Goal: Find specific page/section: Find specific page/section

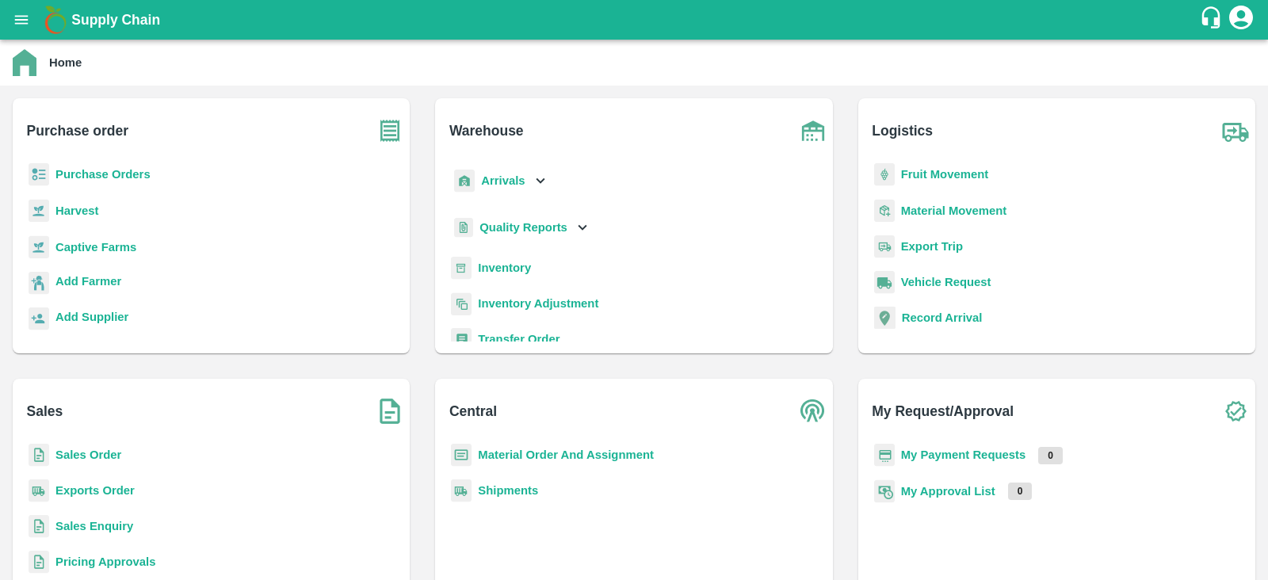
click at [139, 173] on b "Purchase Orders" at bounding box center [102, 174] width 95 height 13
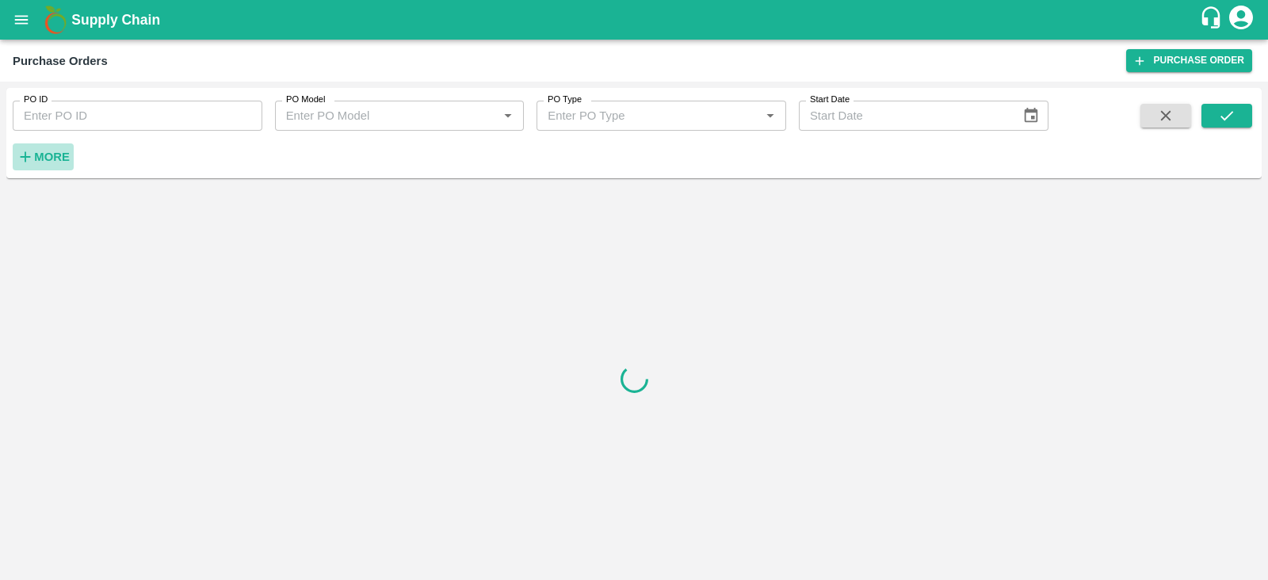
click at [46, 156] on strong "More" at bounding box center [52, 157] width 36 height 13
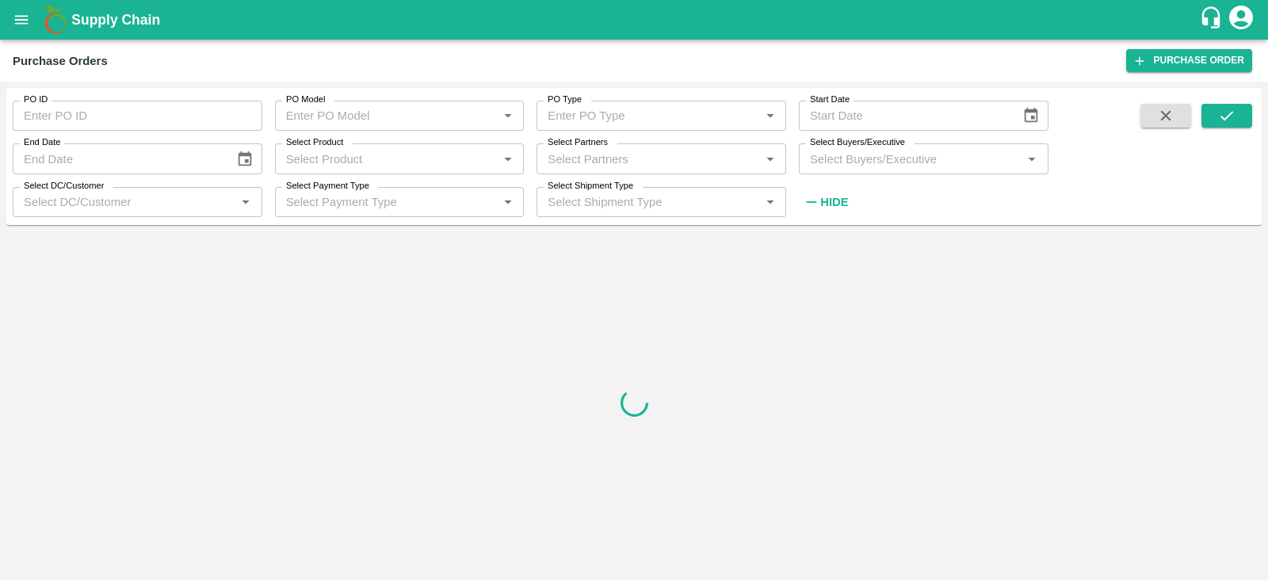
click at [848, 164] on input "Select Buyers/Executive" at bounding box center [911, 158] width 214 height 21
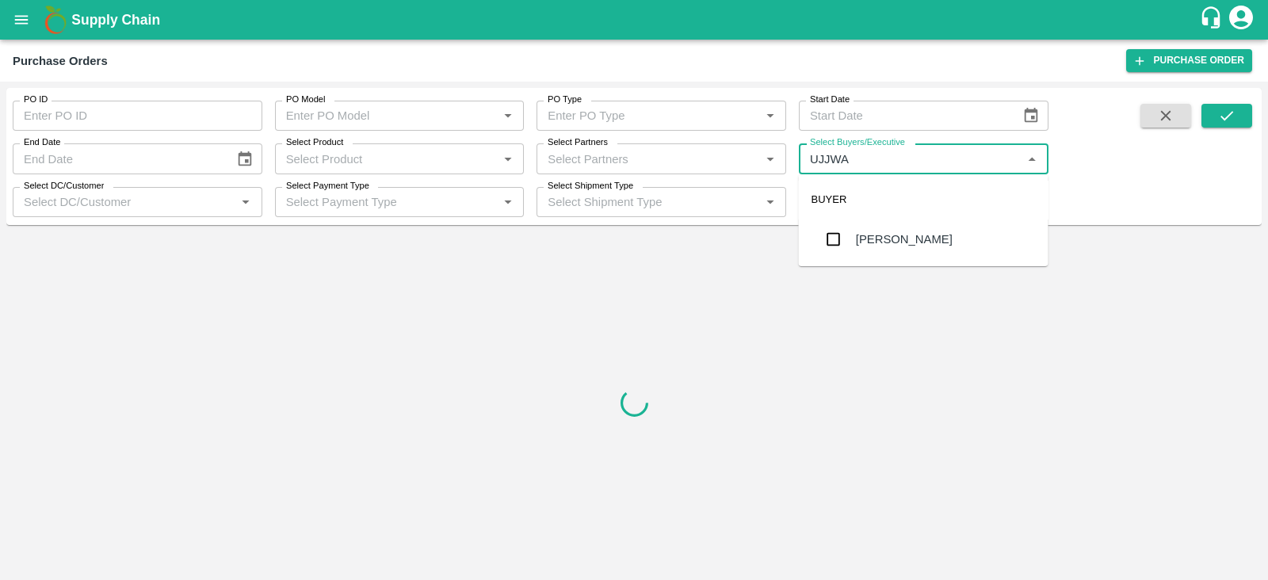
type input "[PERSON_NAME]"
click at [823, 243] on input "checkbox" at bounding box center [834, 239] width 32 height 32
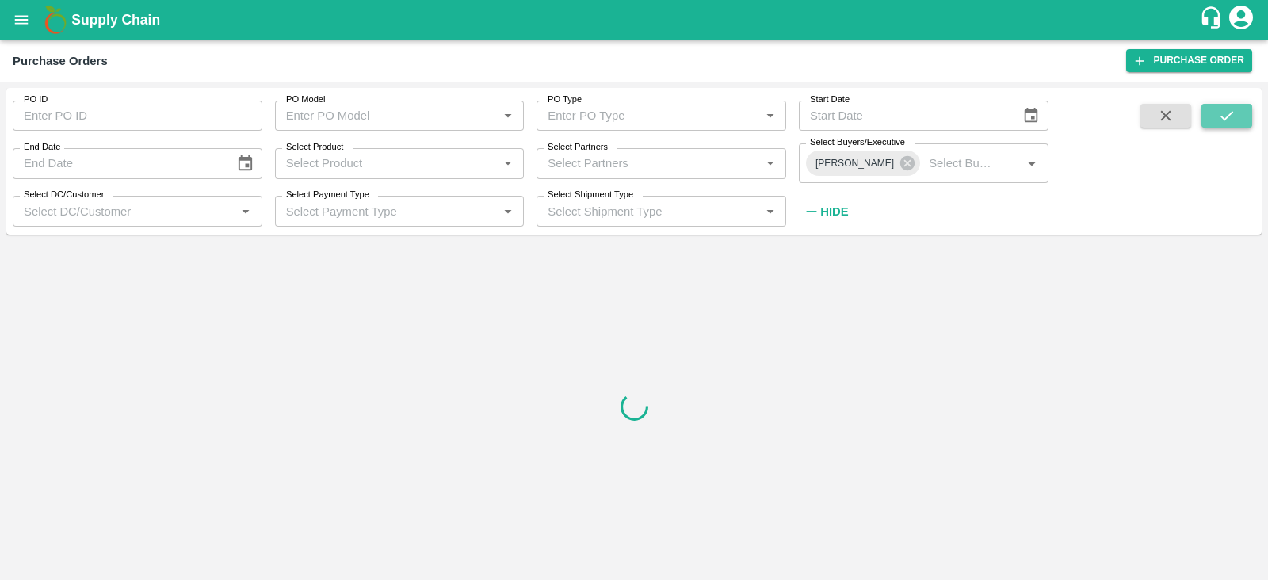
click at [1221, 124] on icon "submit" at bounding box center [1226, 115] width 17 height 17
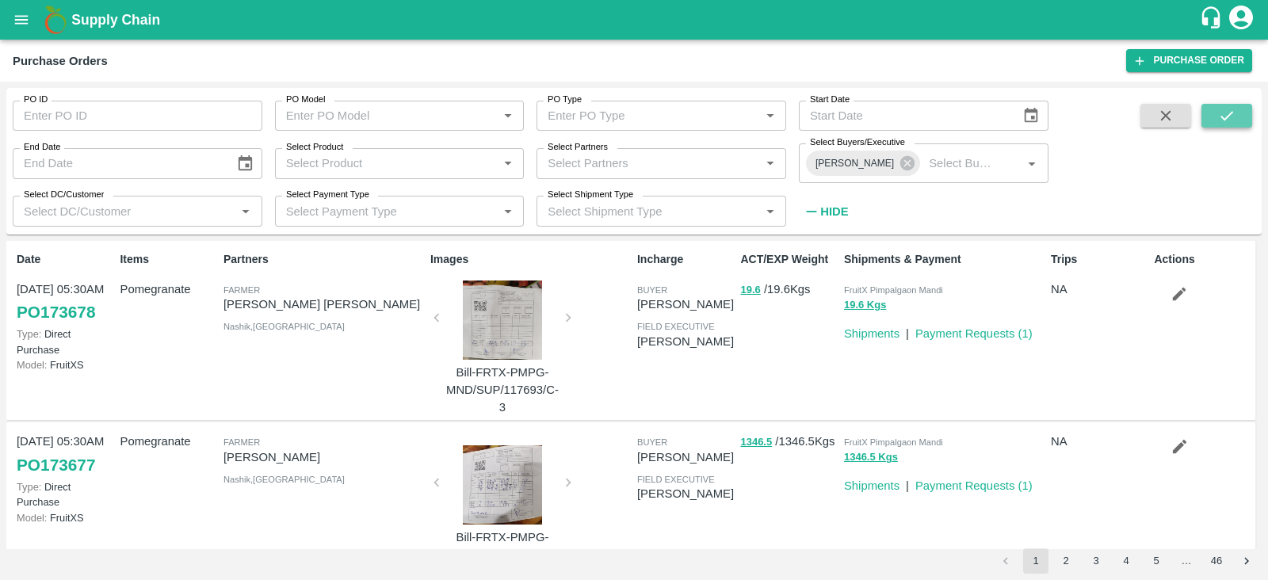
click at [1221, 116] on icon "submit" at bounding box center [1226, 115] width 17 height 17
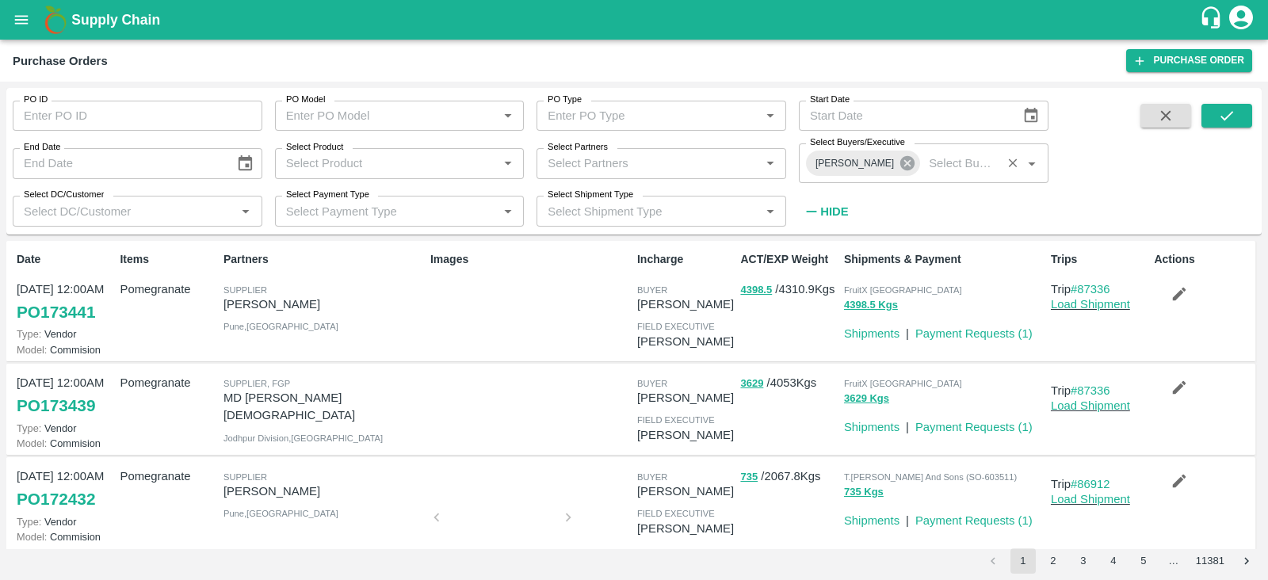
click at [900, 166] on icon at bounding box center [907, 163] width 14 height 14
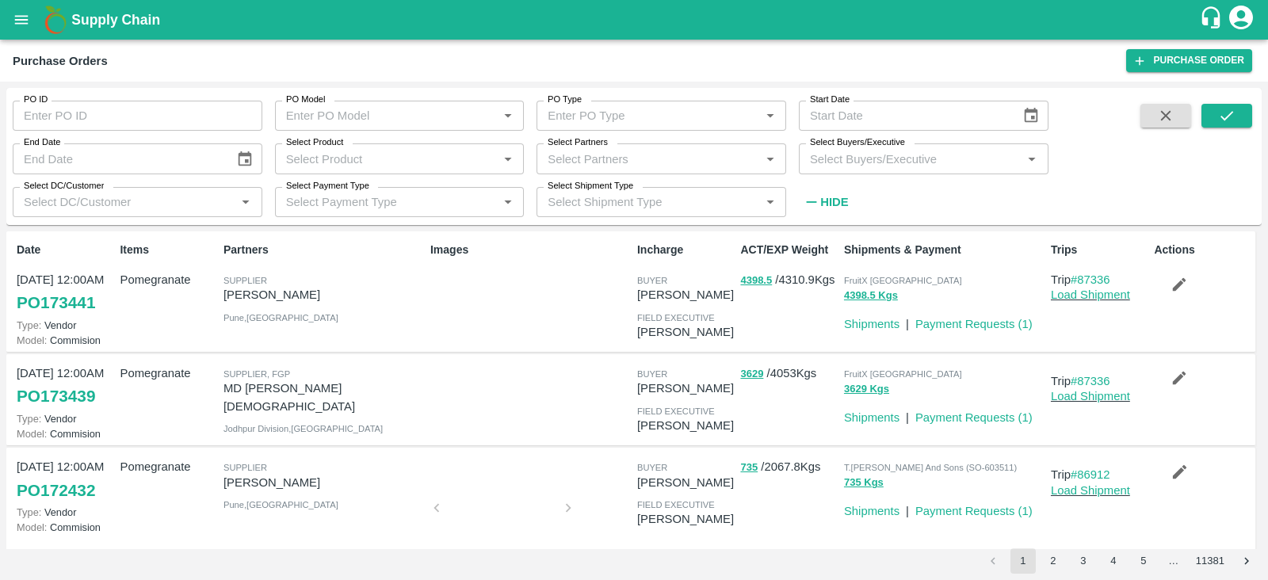
click at [883, 167] on input "Select Buyers/Executive" at bounding box center [911, 158] width 214 height 21
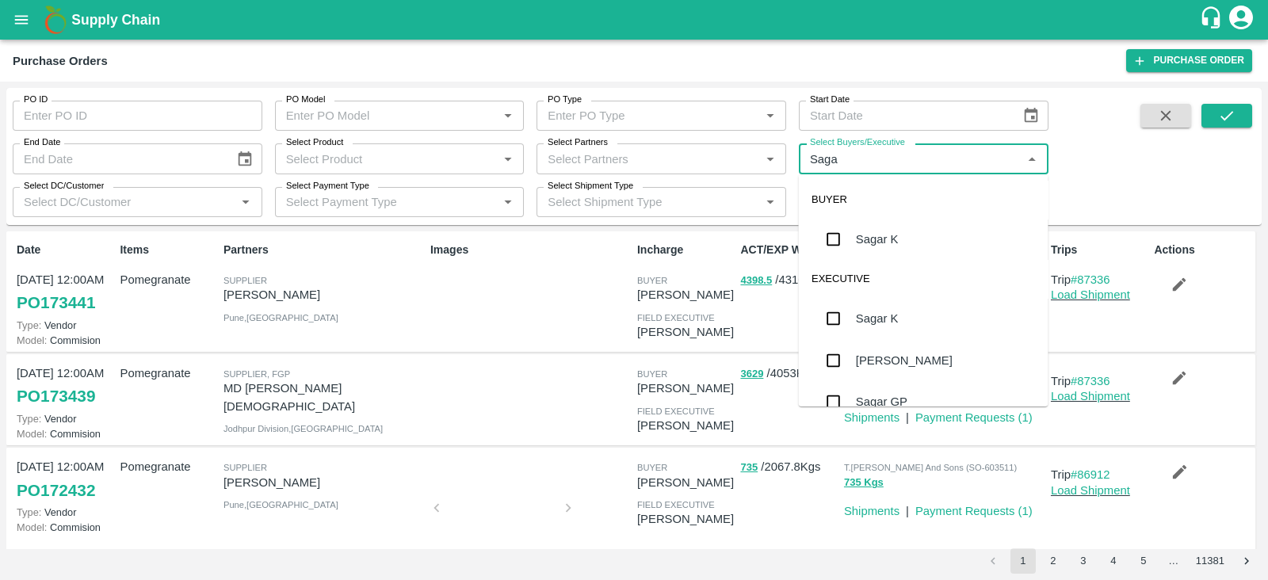
type input "Sagar"
click at [836, 226] on input "checkbox" at bounding box center [834, 239] width 32 height 32
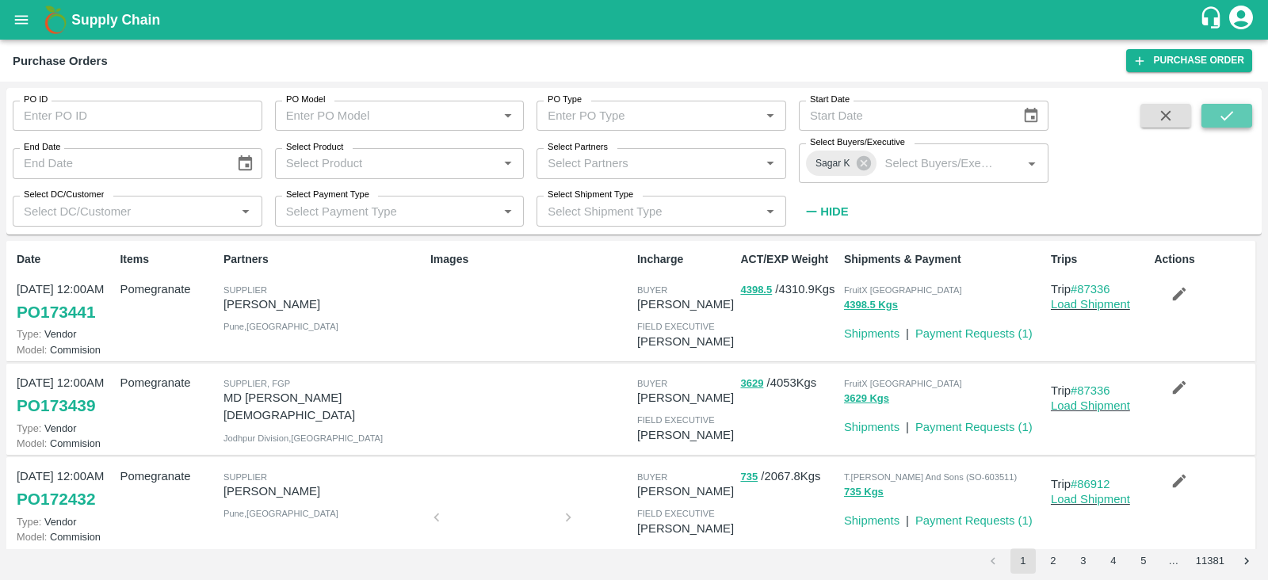
click at [1236, 112] on button "submit" at bounding box center [1226, 116] width 51 height 24
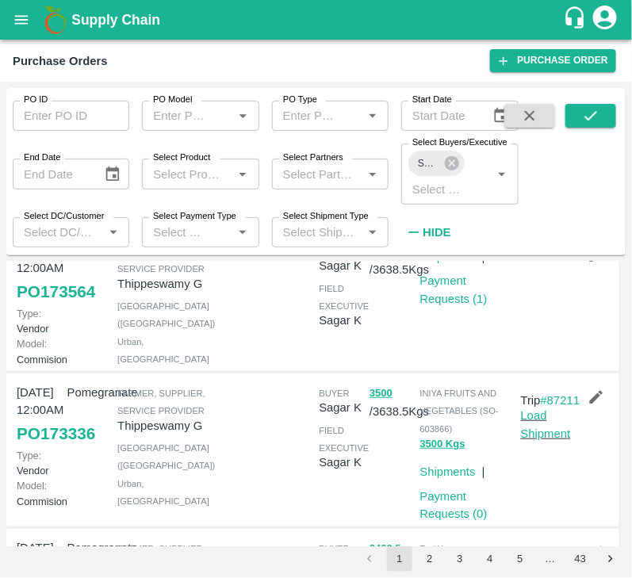
scroll to position [203, 0]
